Goal: Find specific page/section: Find specific page/section

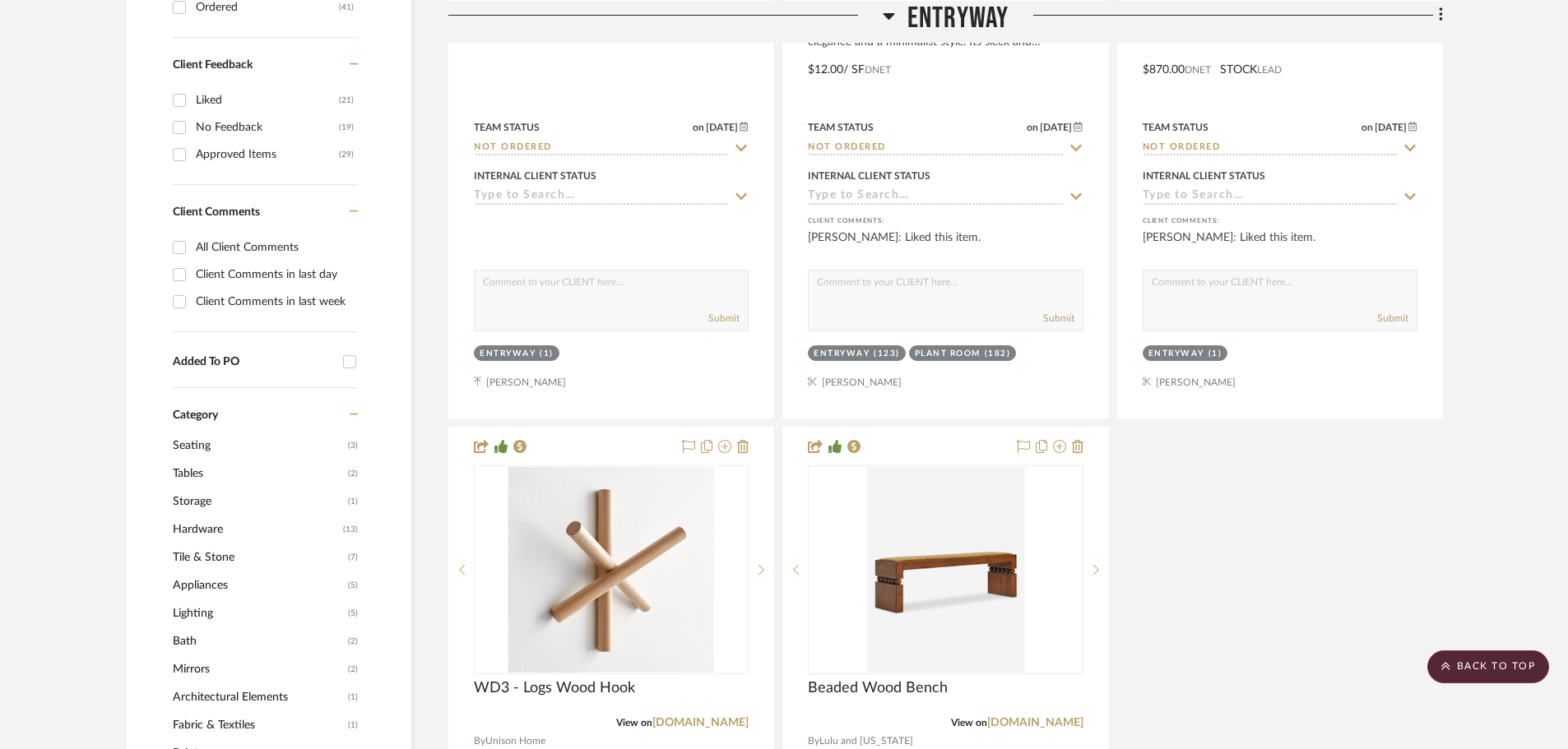
scroll to position [823, 0]
click at [1469, 678] on scroll-to-top-button "BACK TO TOP" at bounding box center [1488, 666] width 121 height 33
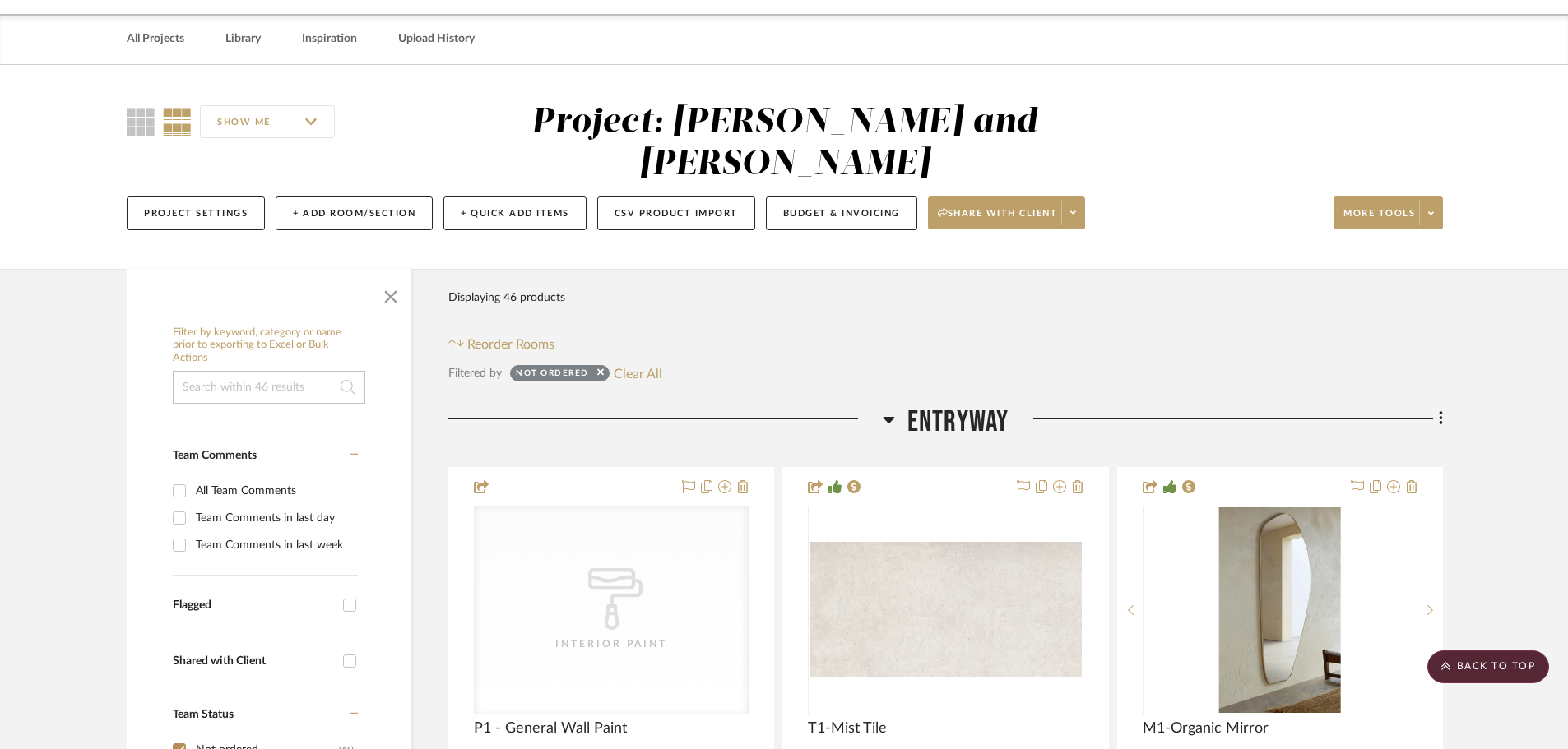
scroll to position [0, 0]
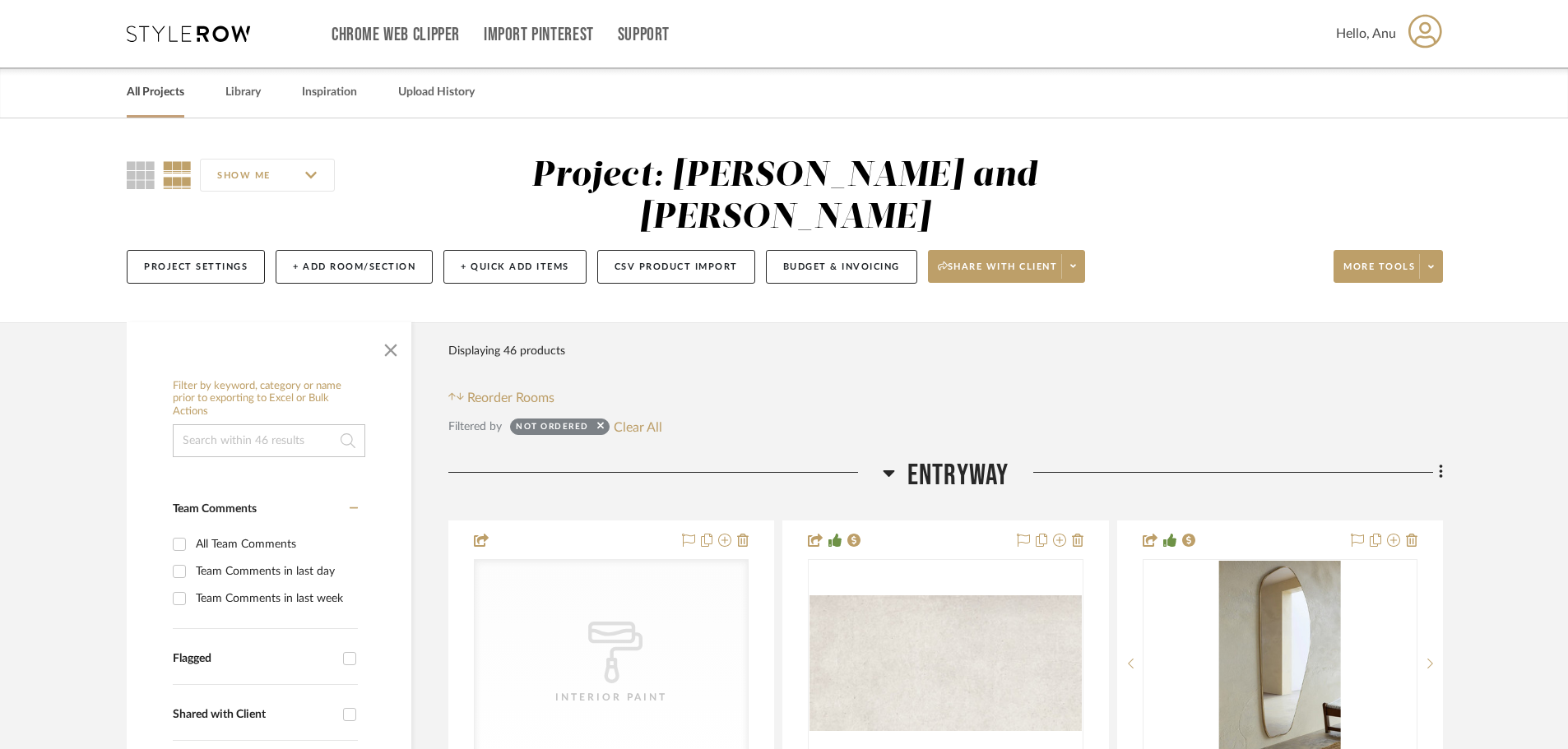
click at [152, 89] on link "All Projects" at bounding box center [155, 92] width 58 height 23
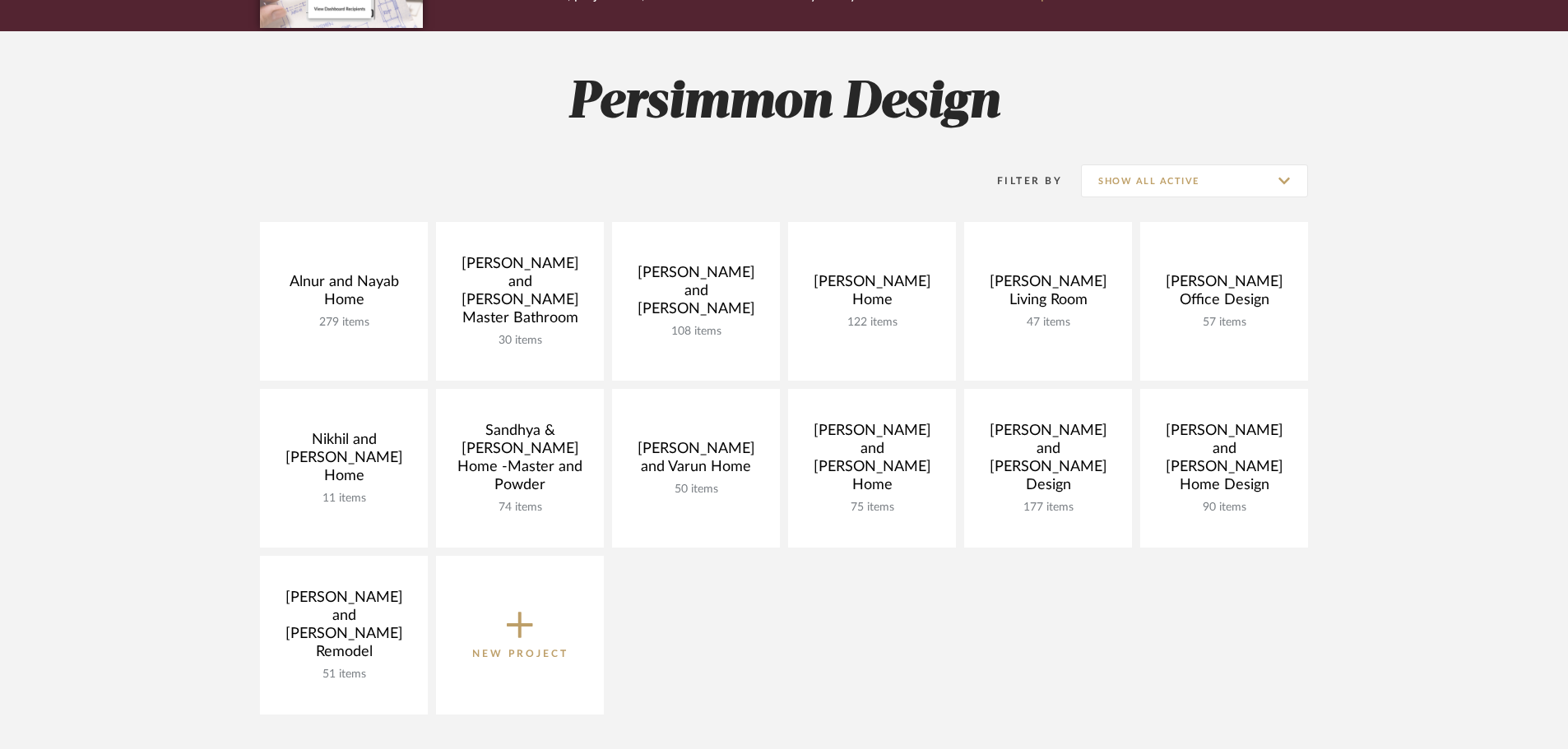
scroll to position [165, 0]
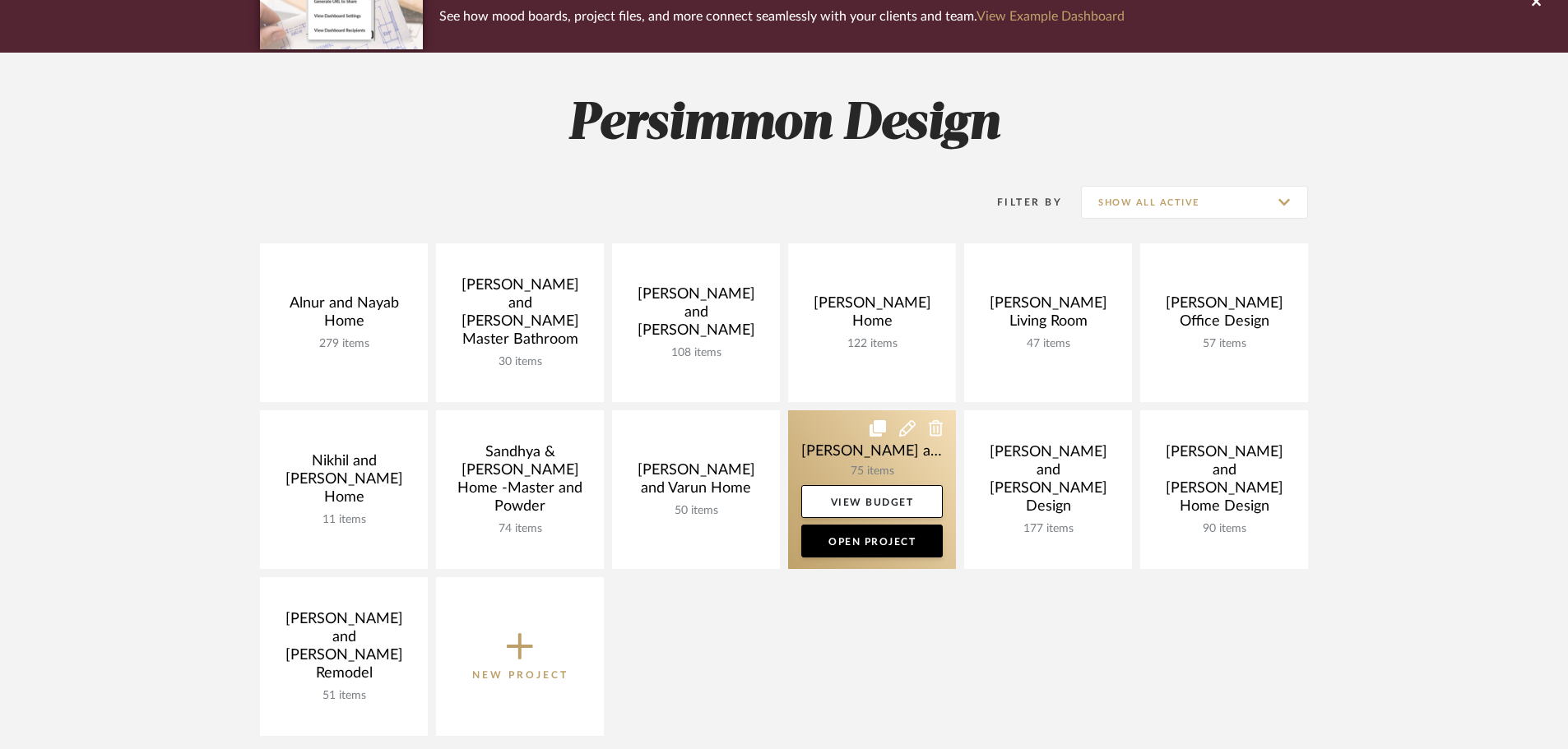
click at [851, 449] on link at bounding box center [871, 490] width 167 height 159
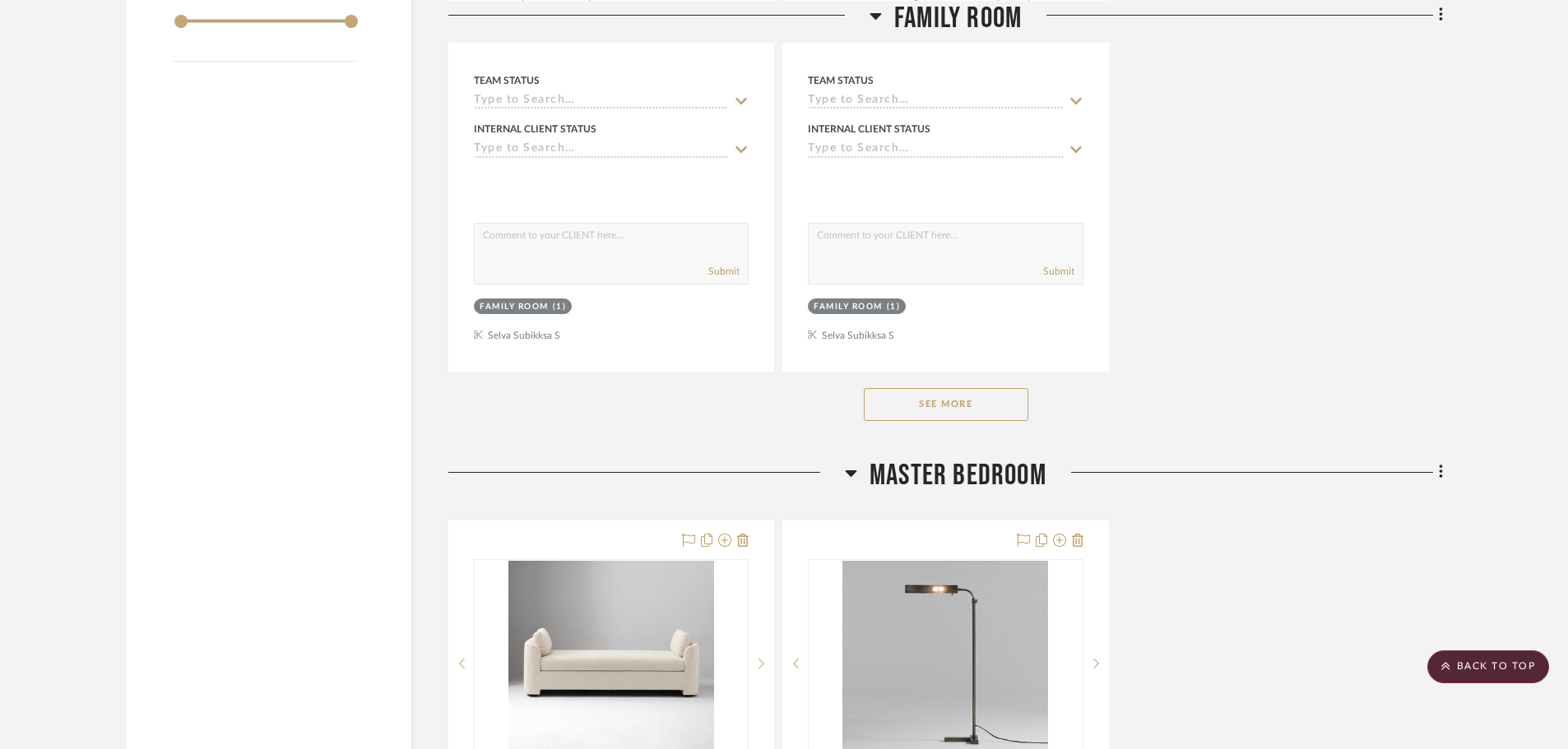
scroll to position [2302, 0]
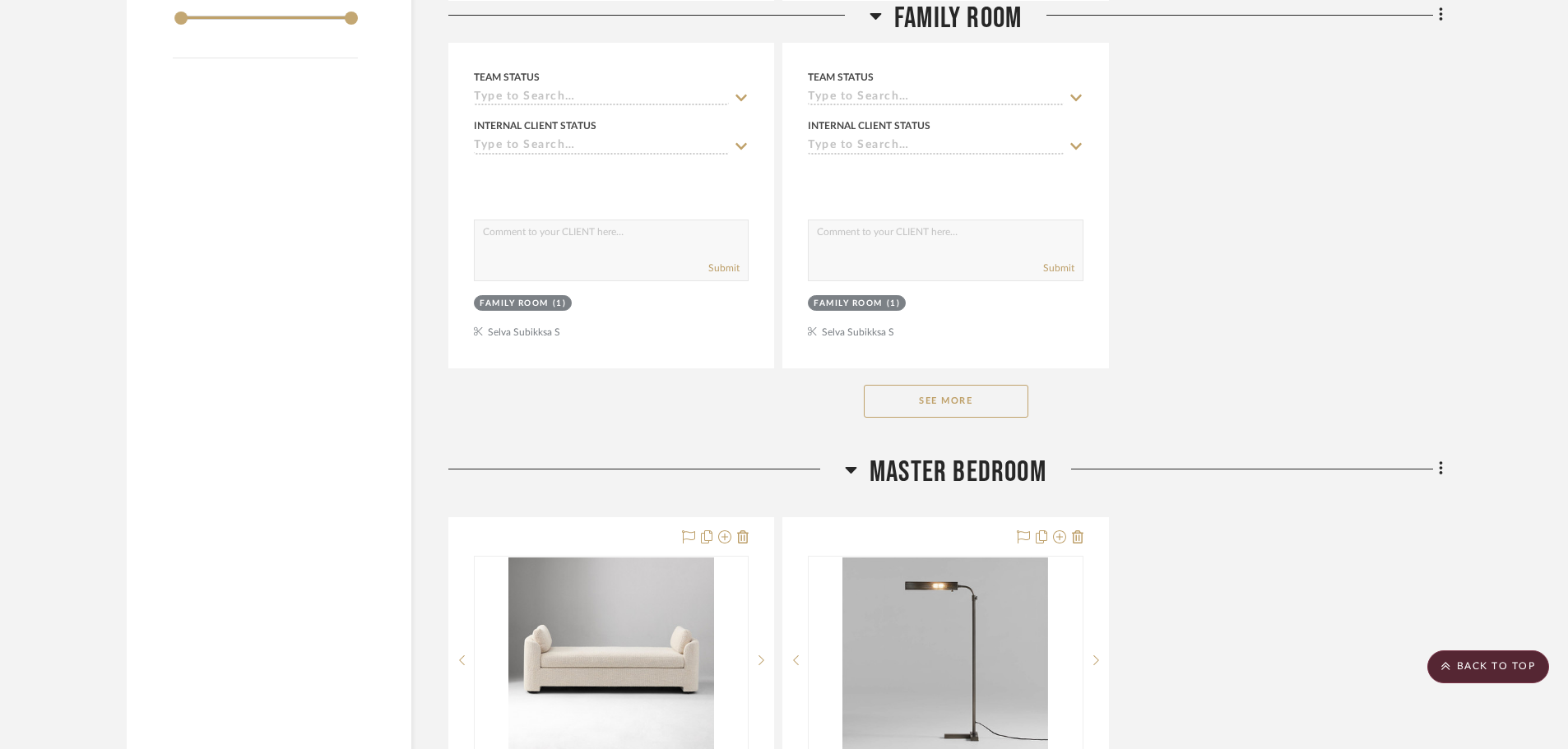
click at [896, 385] on button "See More" at bounding box center [946, 401] width 165 height 33
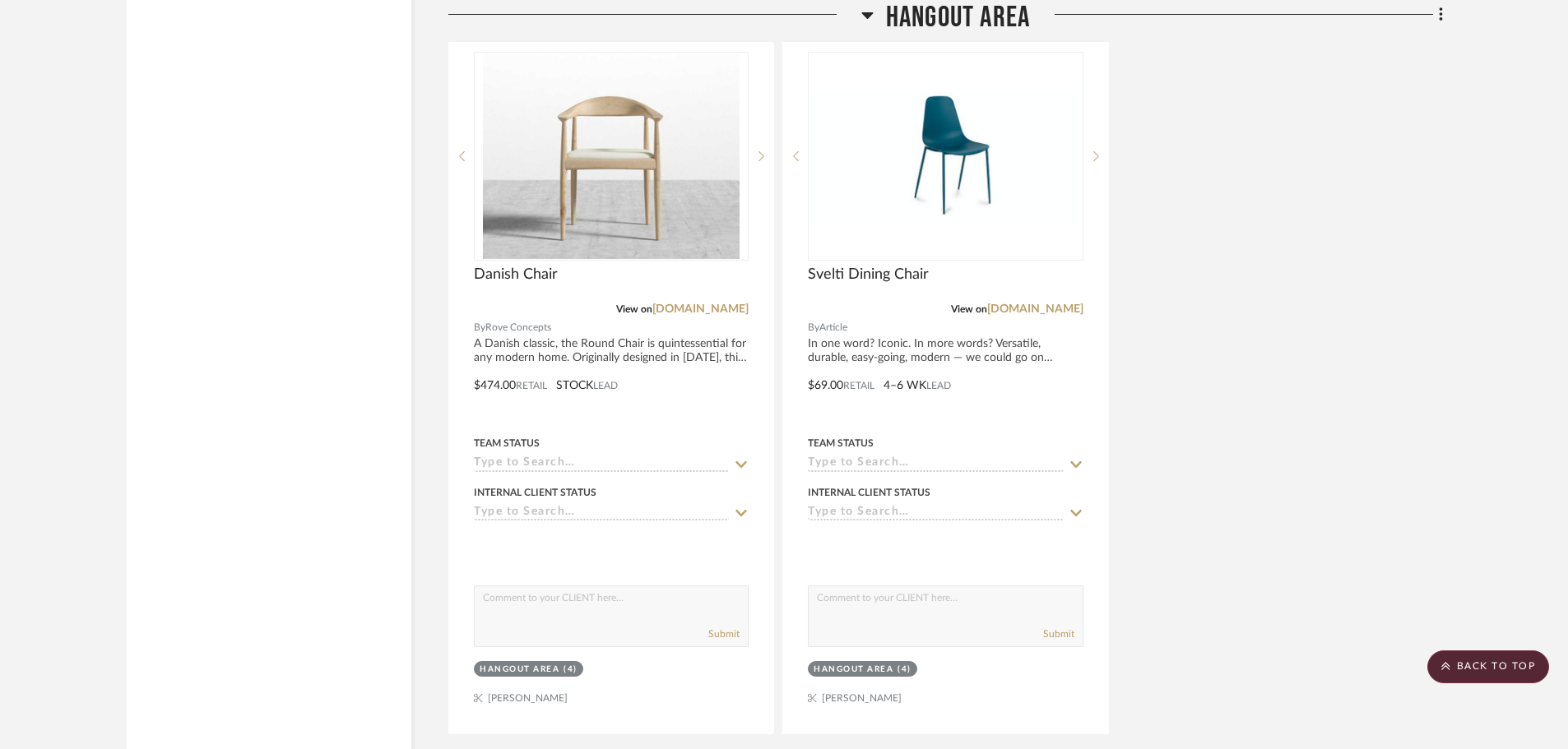
scroll to position [7729, 0]
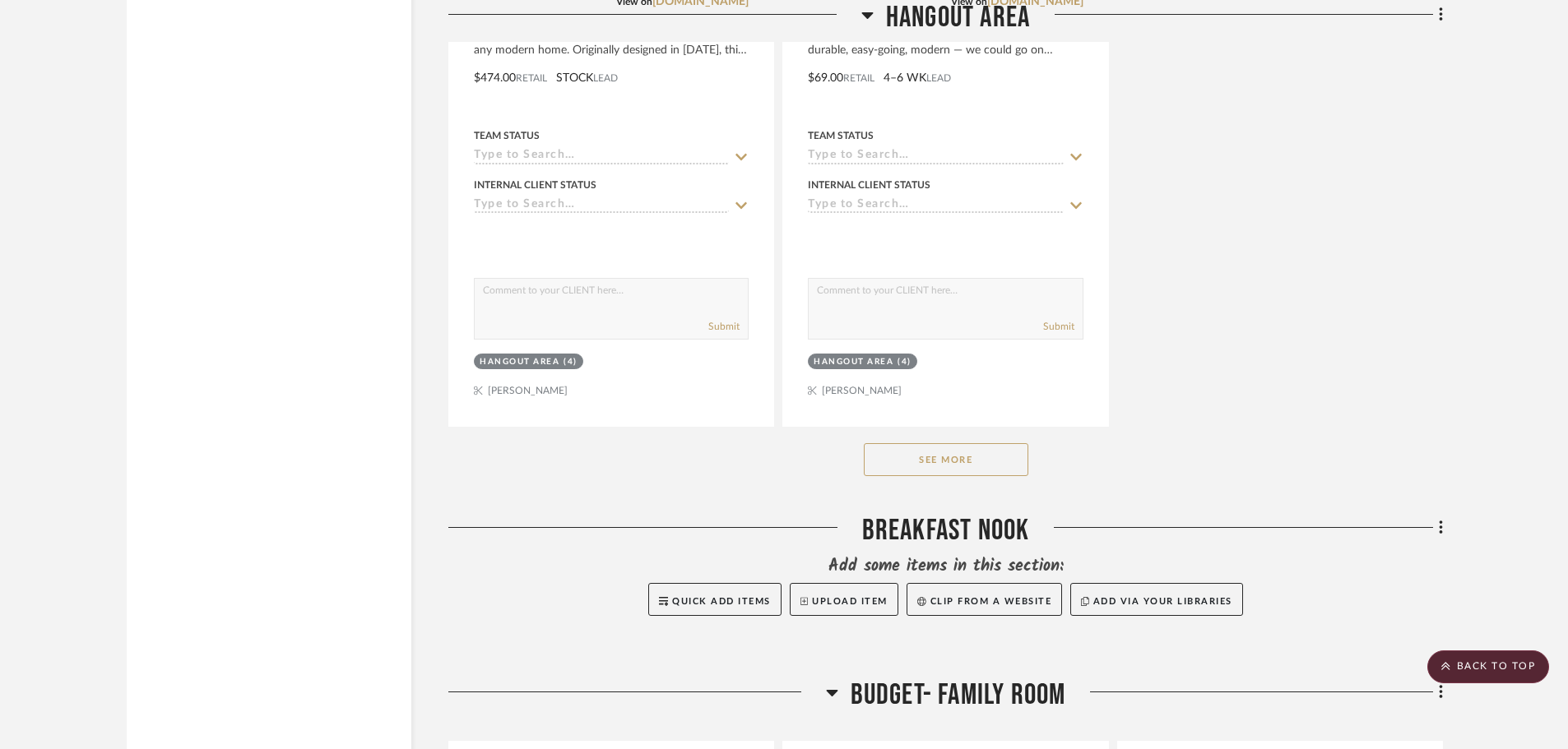
click at [893, 444] on button "See More" at bounding box center [946, 459] width 165 height 33
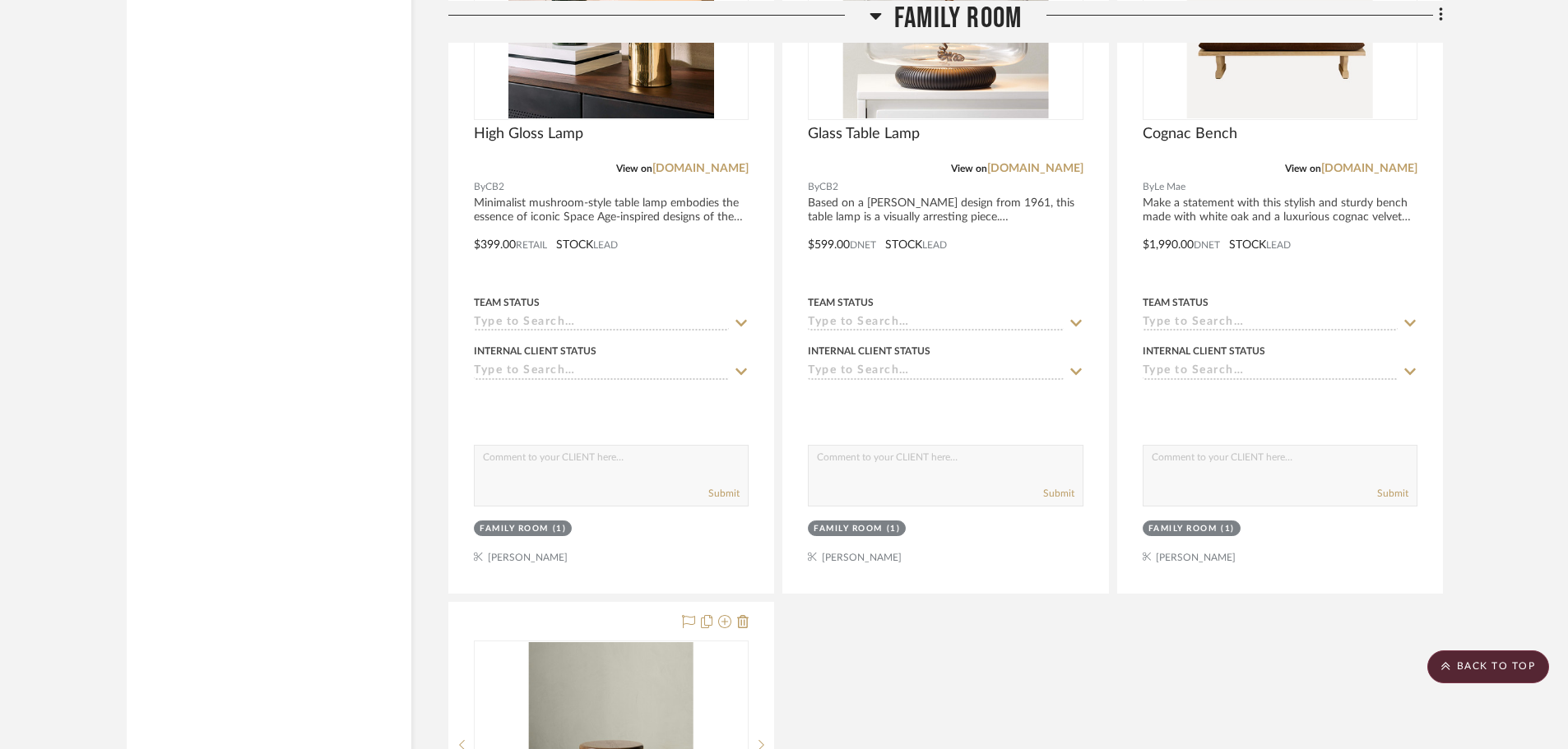
scroll to position [3125, 0]
